Goal: Information Seeking & Learning: Learn about a topic

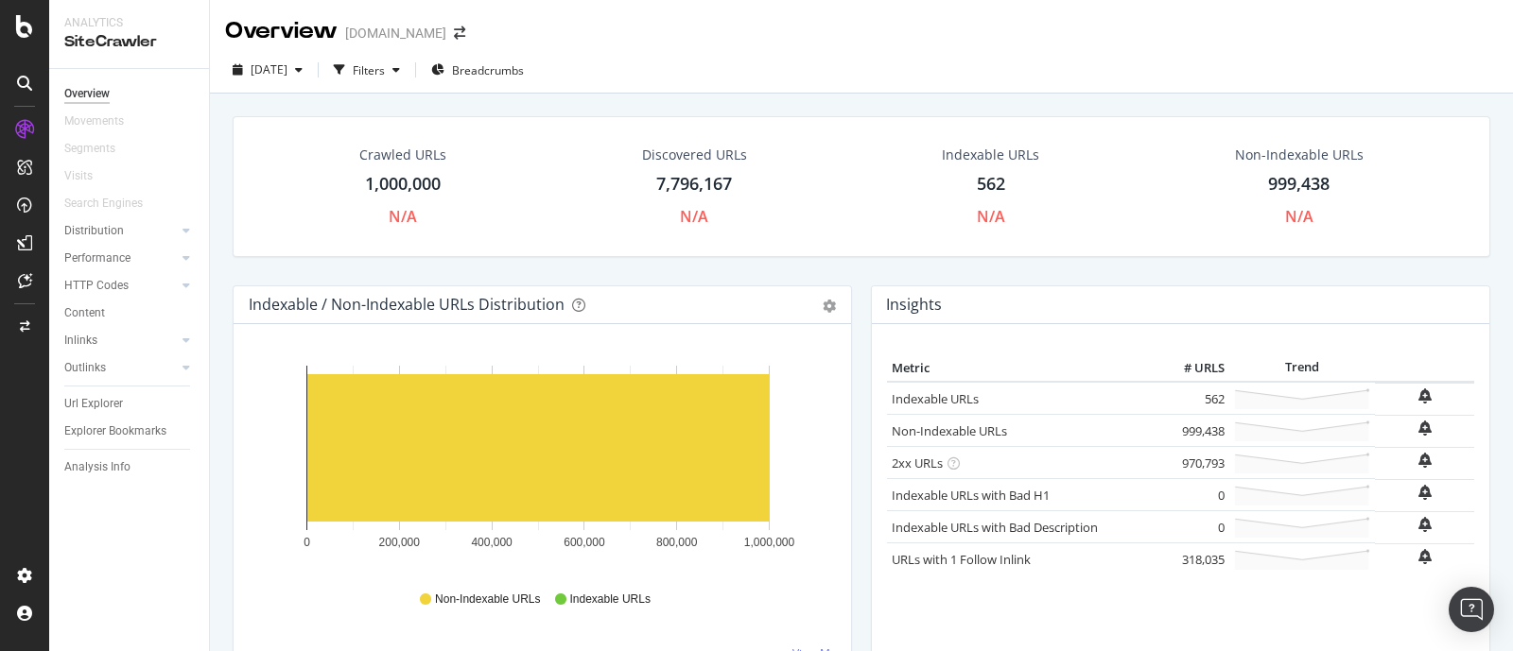
click at [90, 478] on div "Analysis Info" at bounding box center [136, 467] width 145 height 27
click at [94, 462] on div "Analysis Info" at bounding box center [97, 468] width 66 height 20
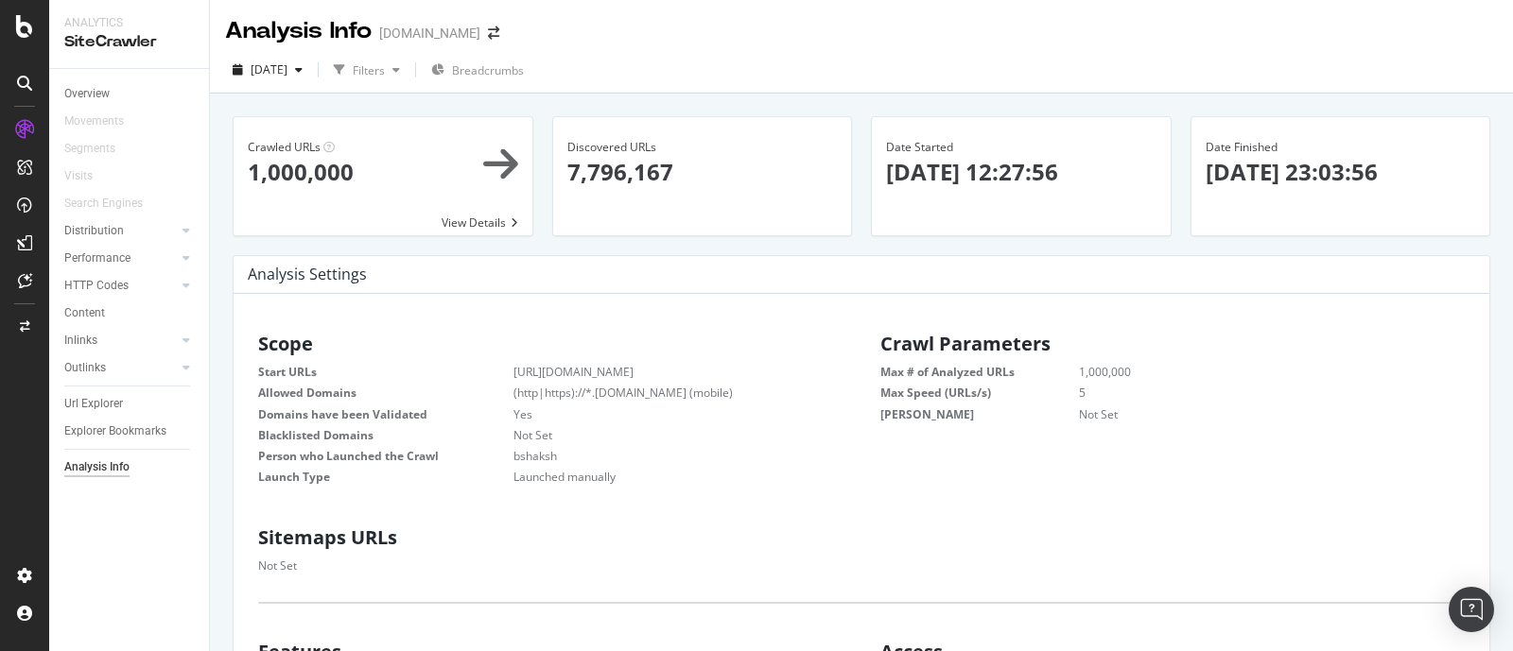
scroll to position [284, 565]
